Goal: Information Seeking & Learning: Learn about a topic

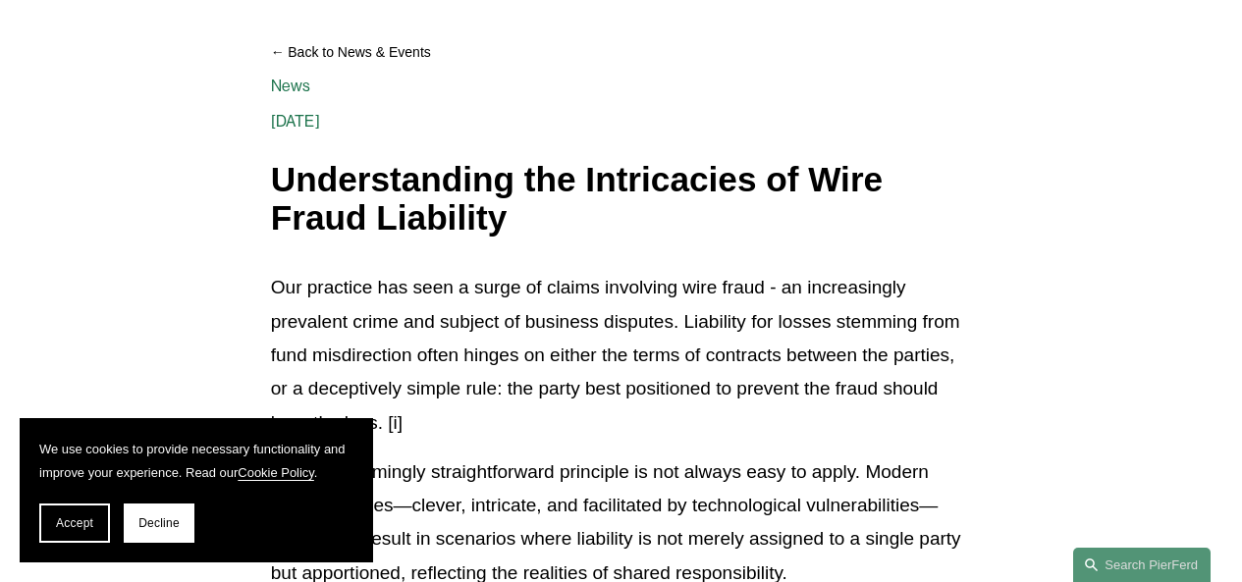
scroll to position [304, 0]
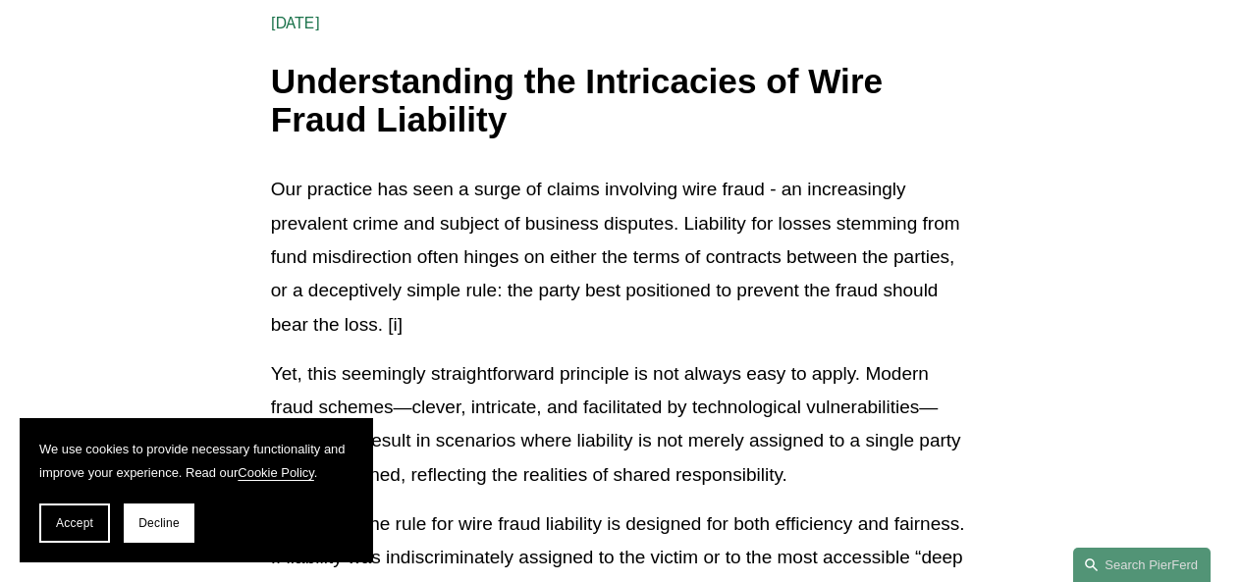
click at [454, 298] on p "Our practice has seen a surge of claims involving wire fraud - an increasingly …" at bounding box center [621, 257] width 700 height 168
click at [498, 326] on p "Our practice has seen a surge of claims involving wire fraud - an increasingly …" at bounding box center [621, 257] width 700 height 168
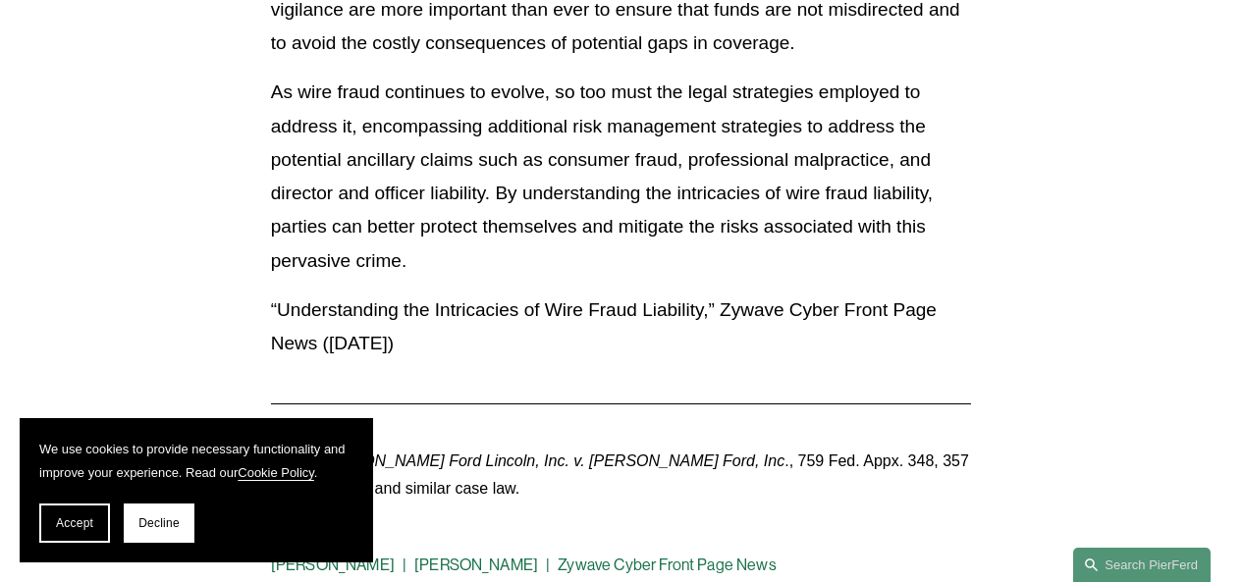
scroll to position [6432, 0]
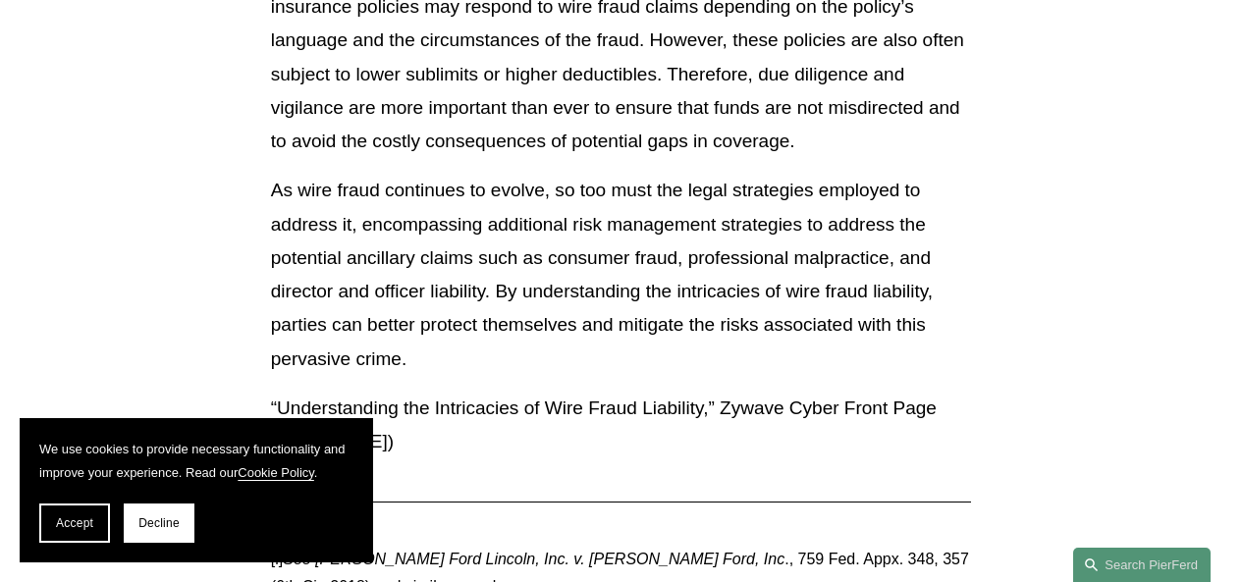
click at [182, 522] on button "Decline" at bounding box center [159, 523] width 71 height 39
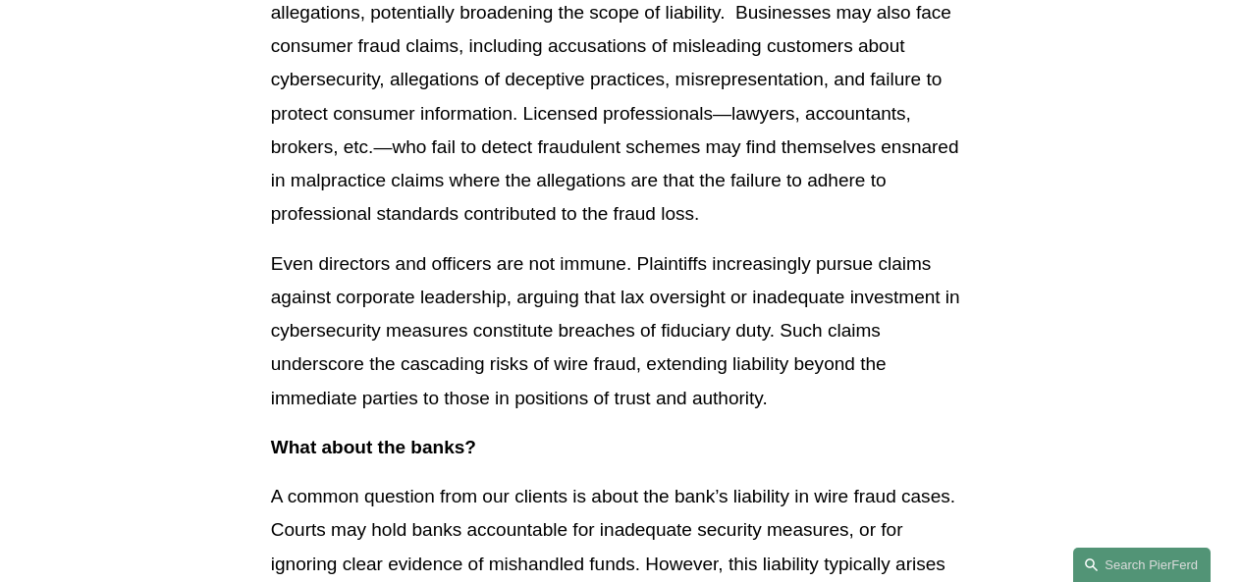
scroll to position [4860, 0]
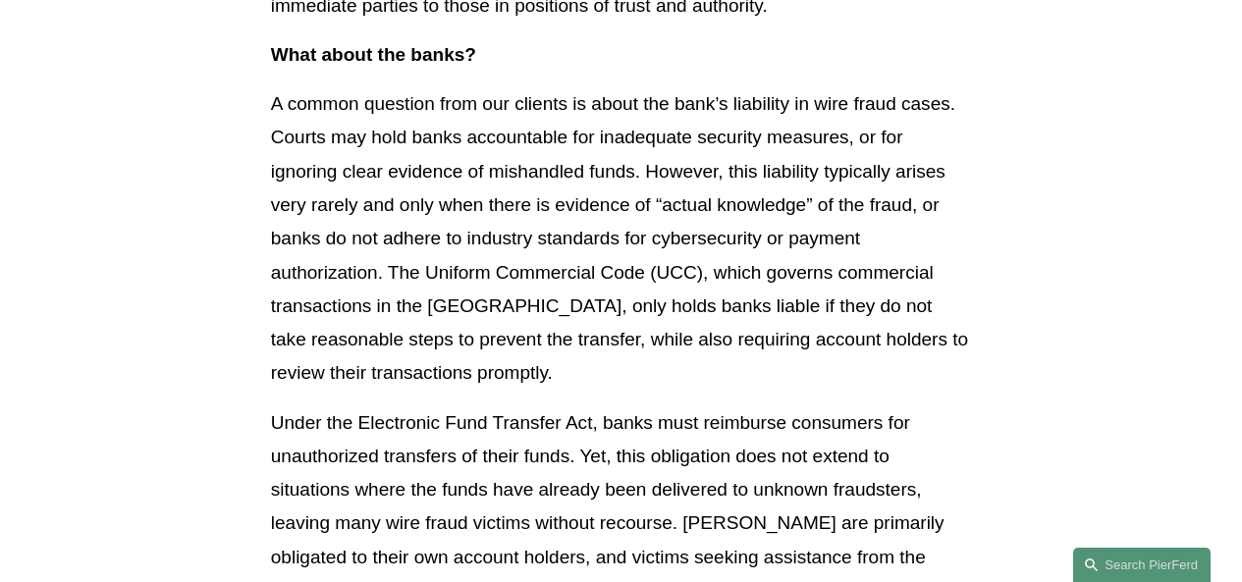
click at [413, 142] on p "A common question from our clients is about the bank’s liability in wire fraud …" at bounding box center [621, 238] width 700 height 302
click at [469, 214] on p "A common question from our clients is about the bank’s liability in wire fraud …" at bounding box center [621, 238] width 700 height 302
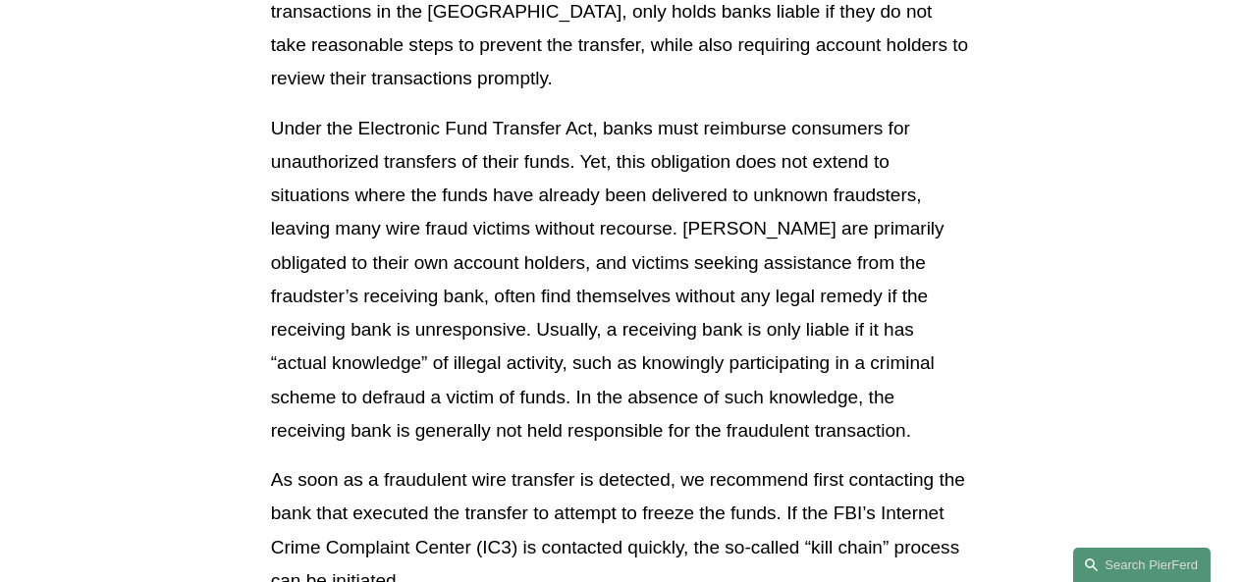
scroll to position [5253, 0]
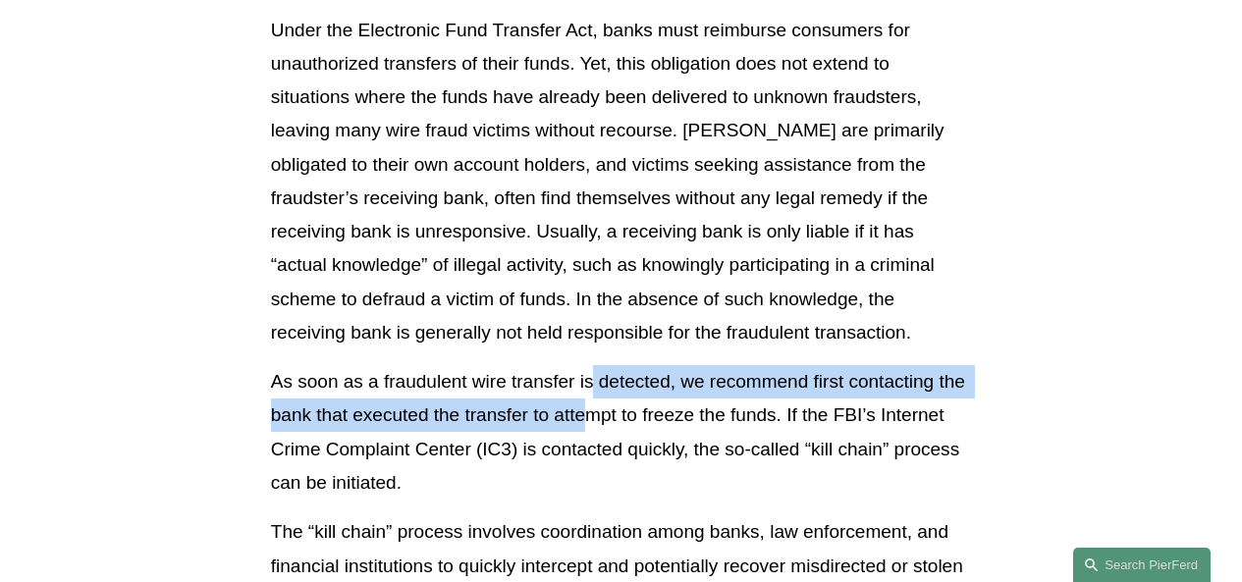
click at [593, 409] on p "As soon as a fraudulent wire transfer is detected, we recommend first contactin…" at bounding box center [621, 432] width 700 height 135
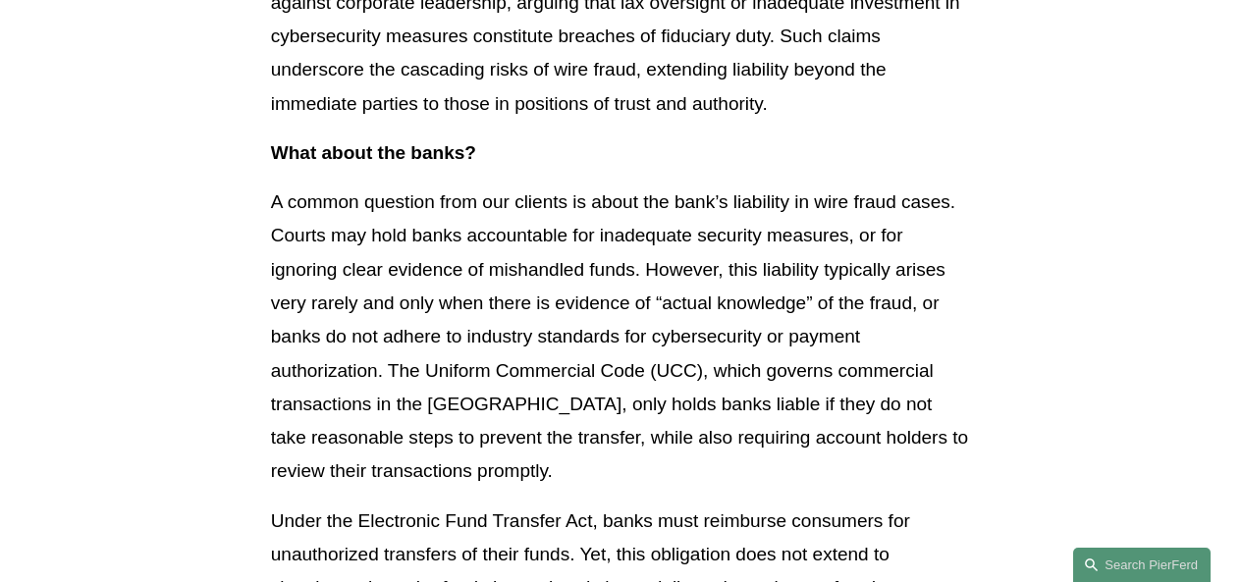
scroll to position [4860, 0]
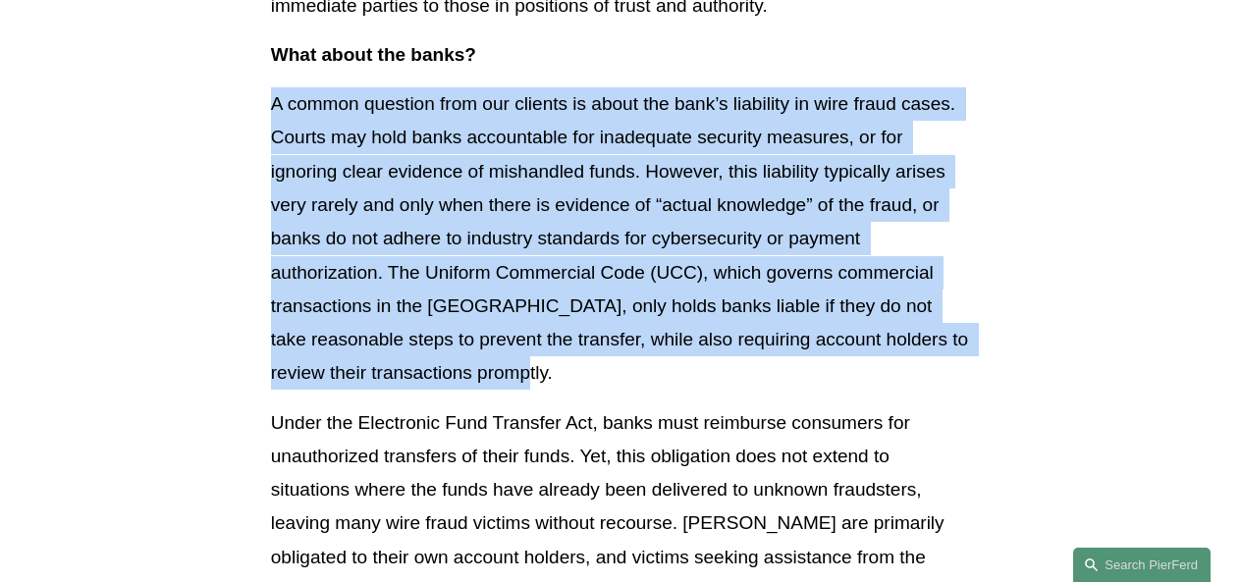
drag, startPoint x: 274, startPoint y: 107, endPoint x: 775, endPoint y: 366, distance: 564.0
click at [775, 366] on p "A common question from our clients is about the bank’s liability in wire fraud …" at bounding box center [621, 238] width 700 height 302
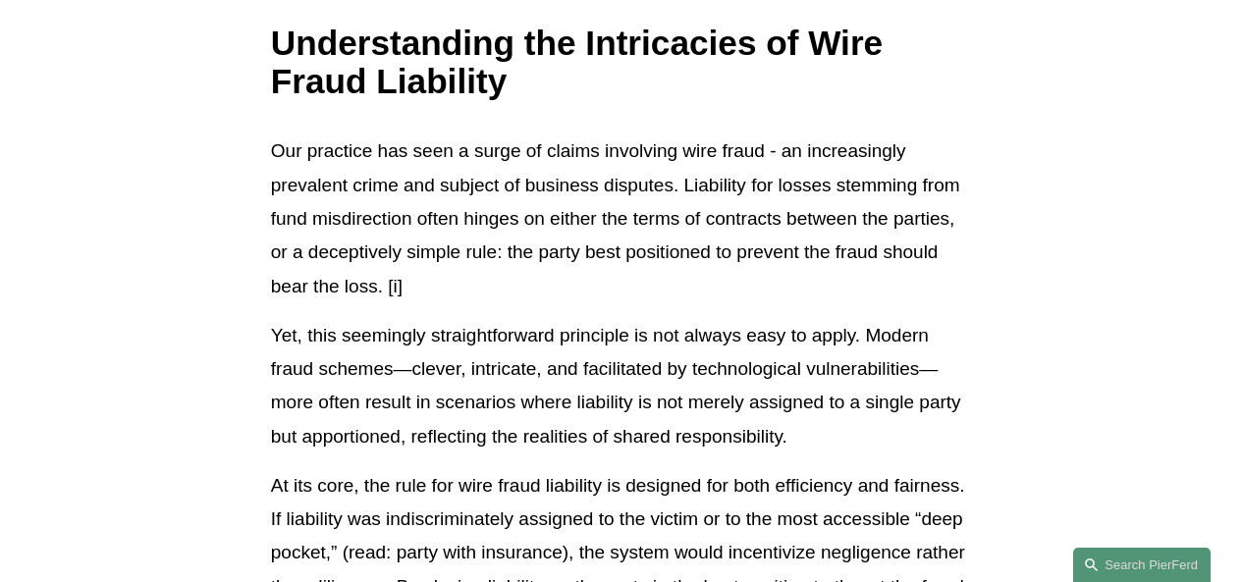
scroll to position [0, 0]
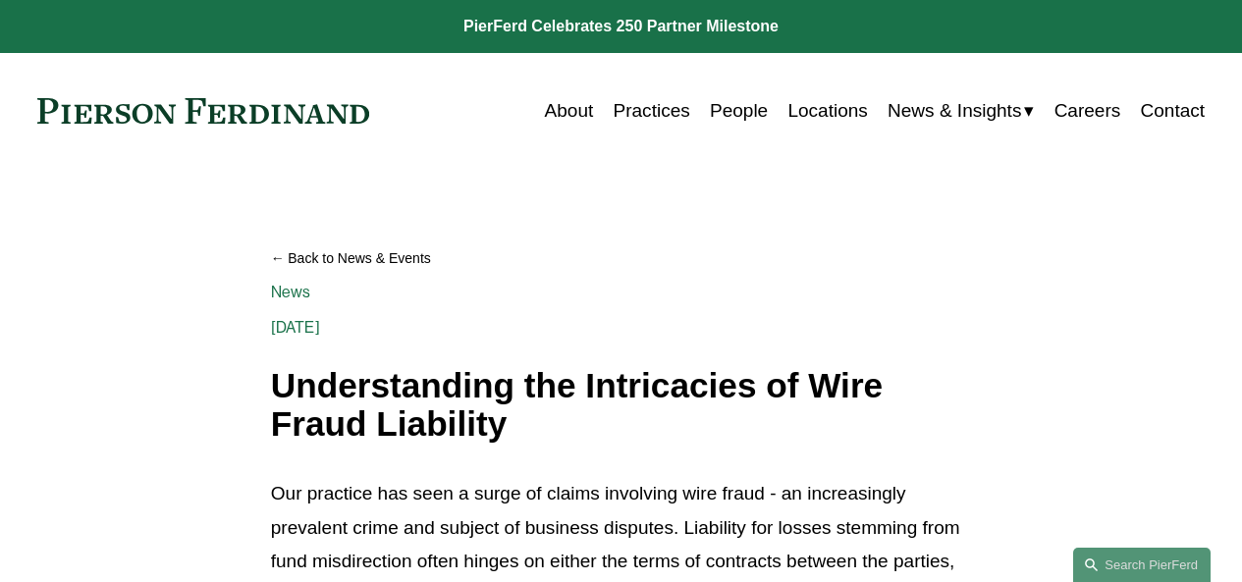
click at [563, 105] on link "About" at bounding box center [569, 110] width 49 height 37
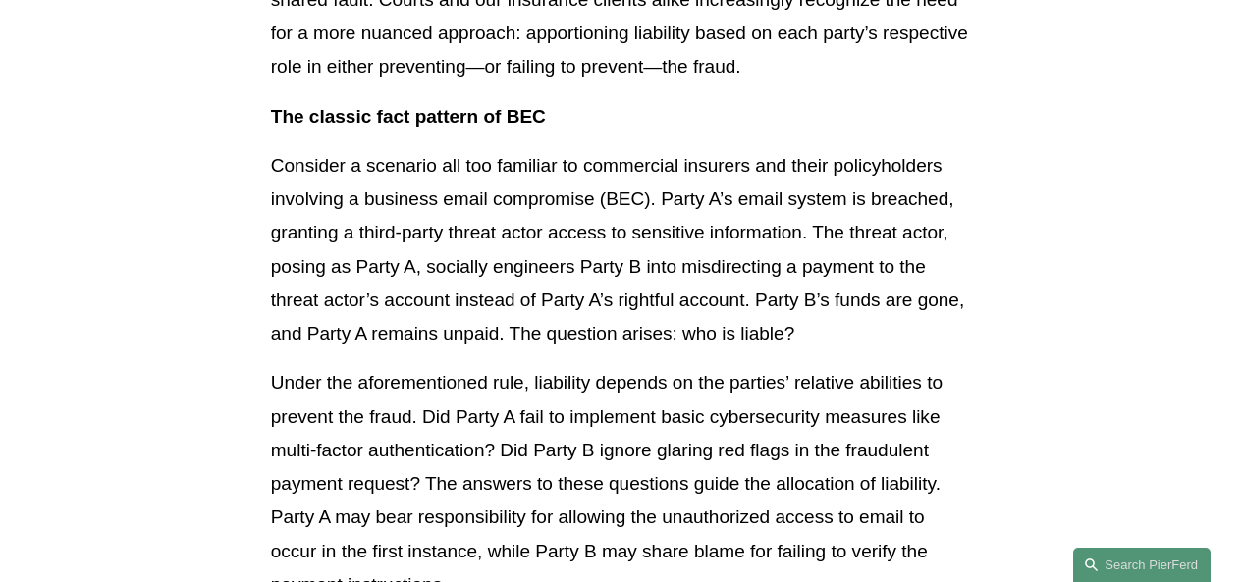
scroll to position [1179, 0]
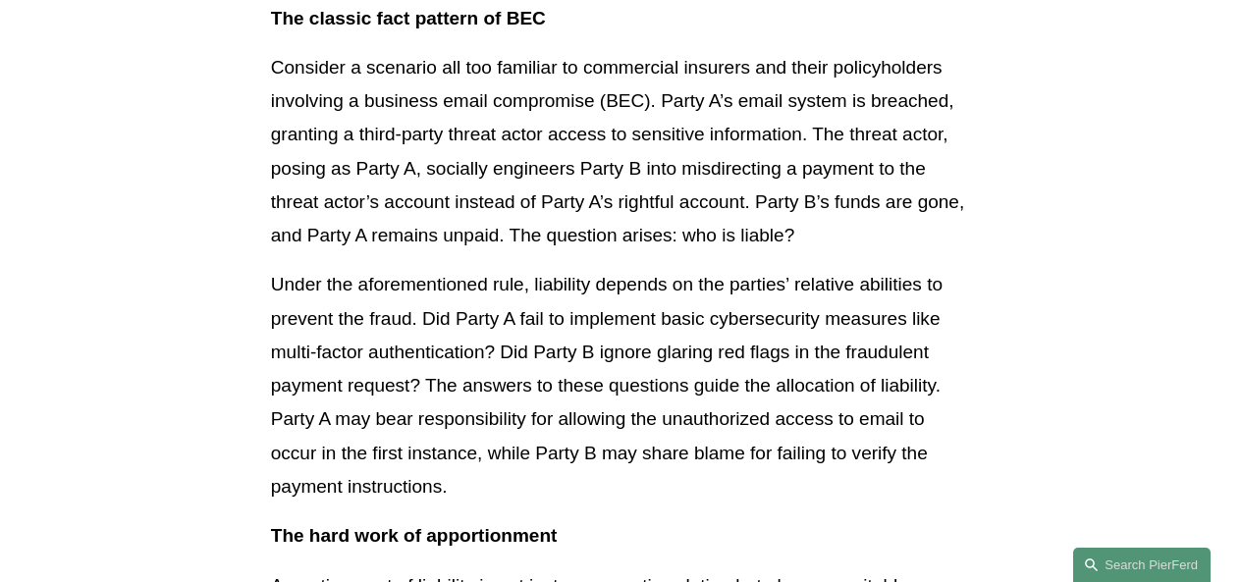
click at [364, 326] on p "Under the aforementioned rule, liability depends on the parties’ relative abili…" at bounding box center [621, 386] width 700 height 236
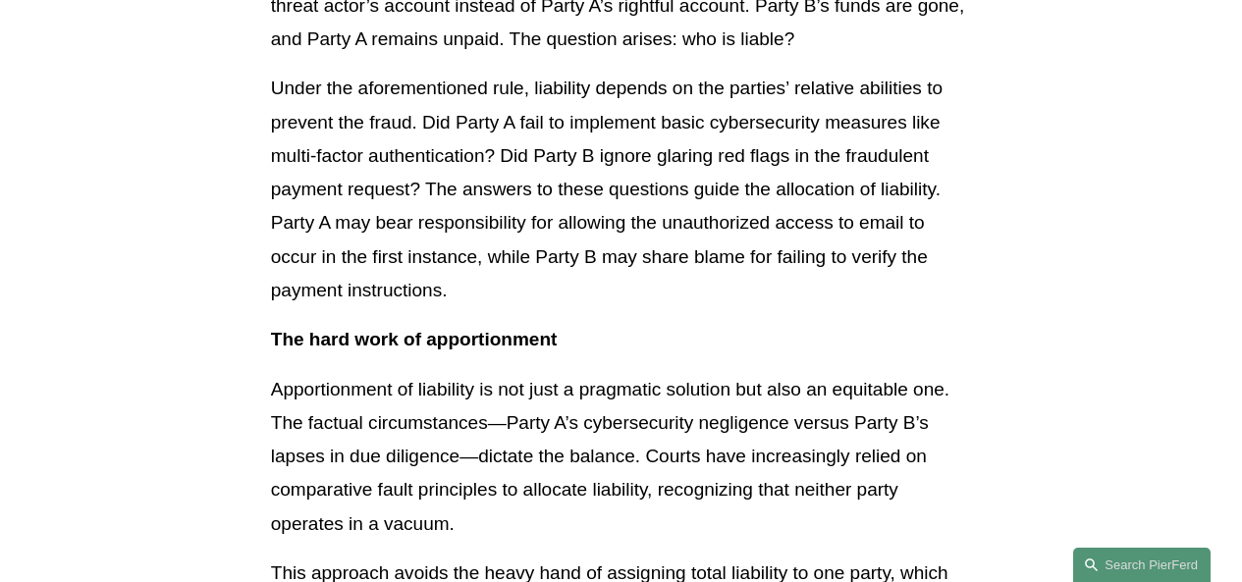
scroll to position [1473, 0]
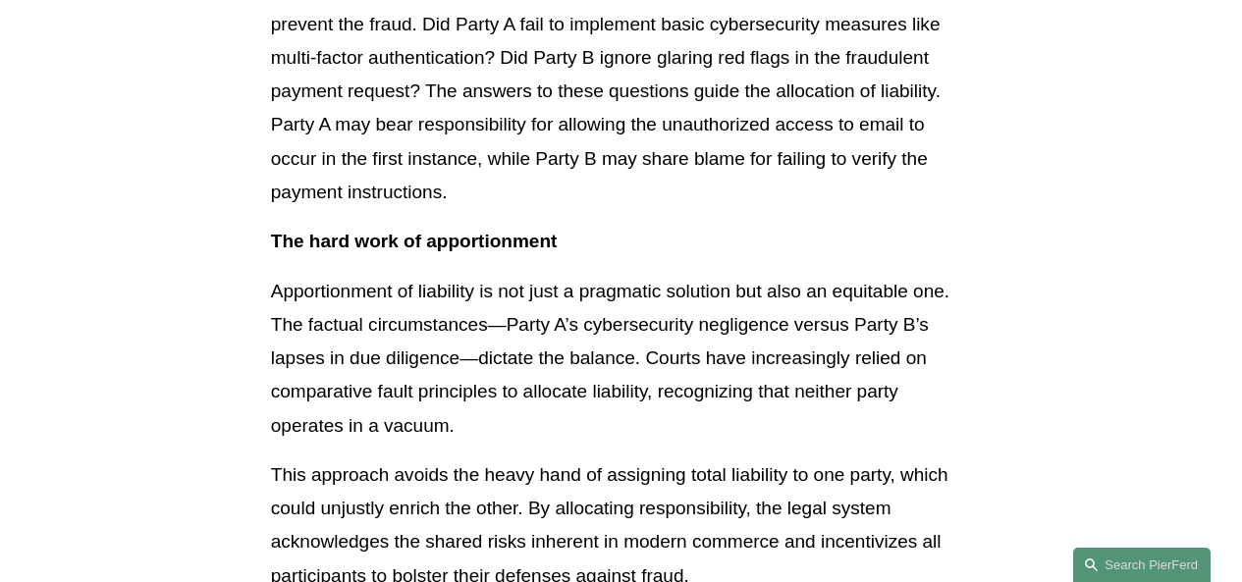
click at [464, 351] on p "Apportionment of liability is not just a pragmatic solution but also an equitab…" at bounding box center [621, 359] width 700 height 168
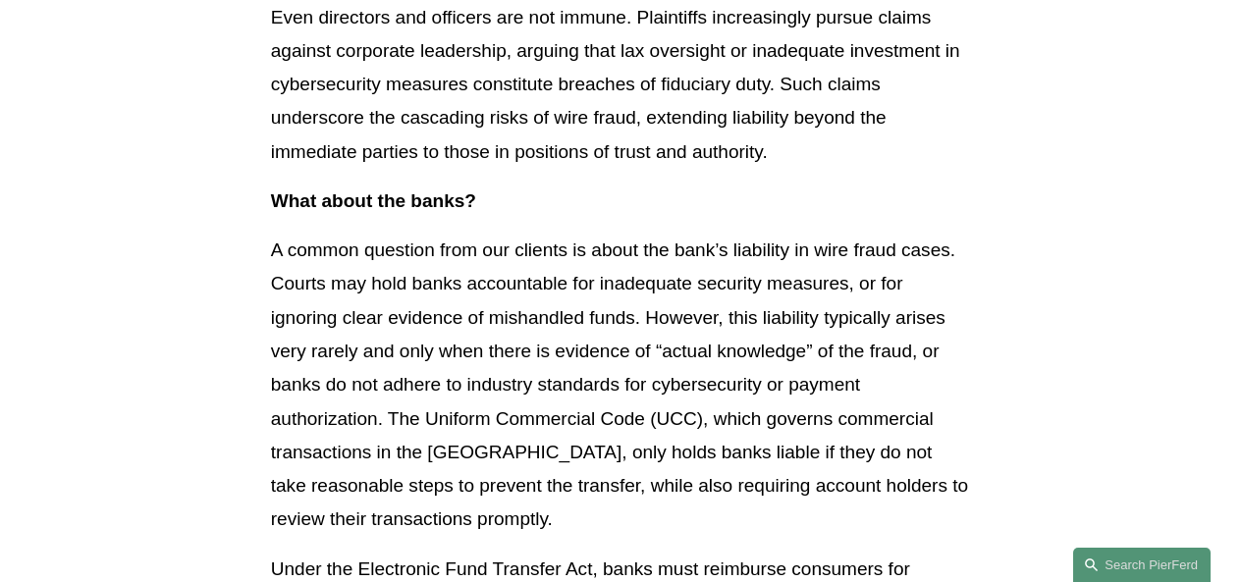
scroll to position [4812, 0]
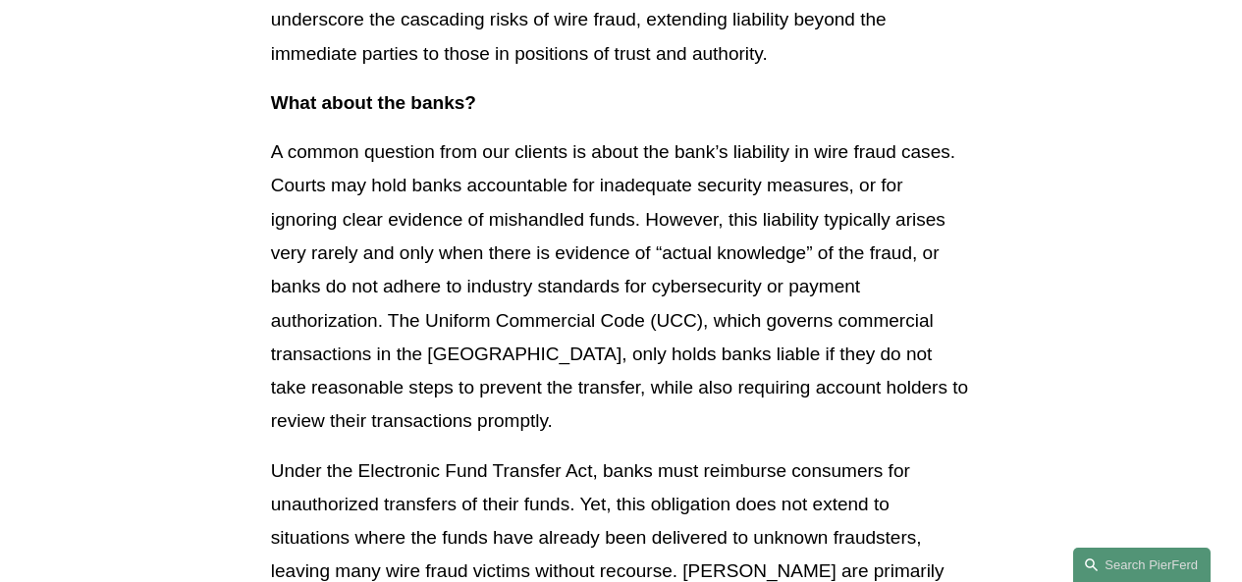
click at [466, 259] on p "A common question from our clients is about the bank’s liability in wire fraud …" at bounding box center [621, 287] width 700 height 302
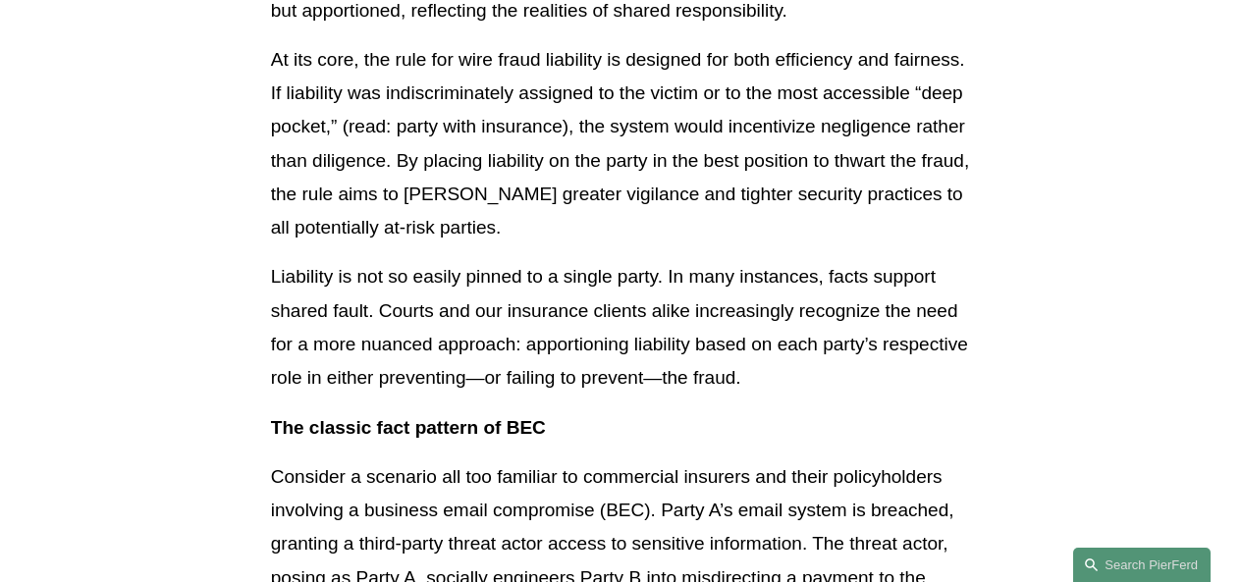
scroll to position [0, 0]
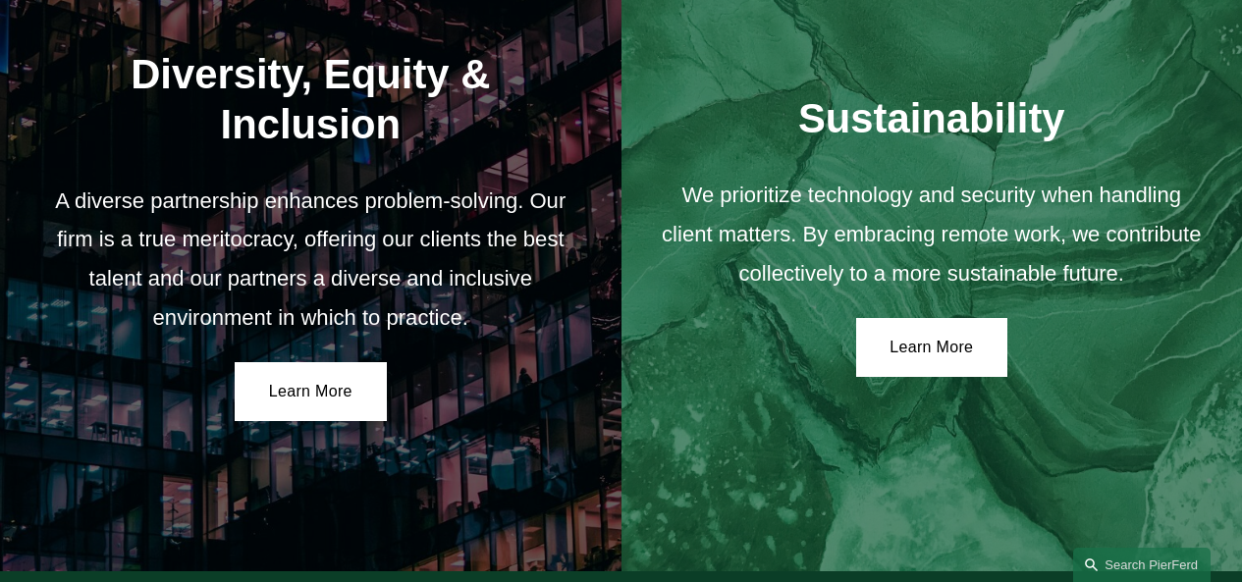
scroll to position [3485, 0]
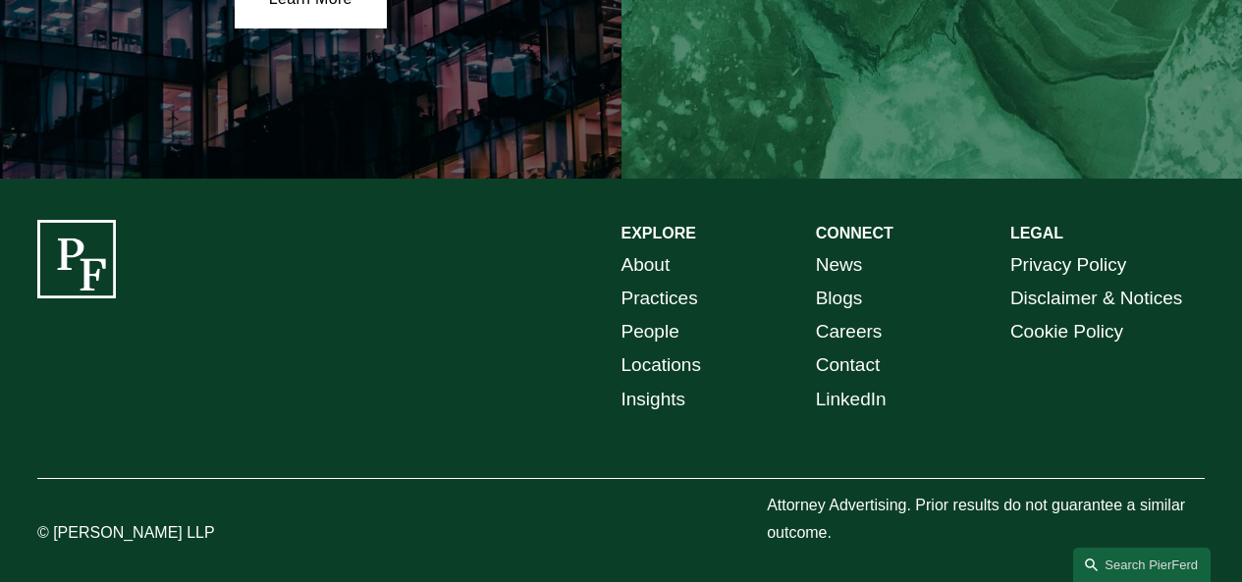
click at [838, 352] on link "Contact" at bounding box center [848, 365] width 65 height 33
